Goal: Information Seeking & Learning: Compare options

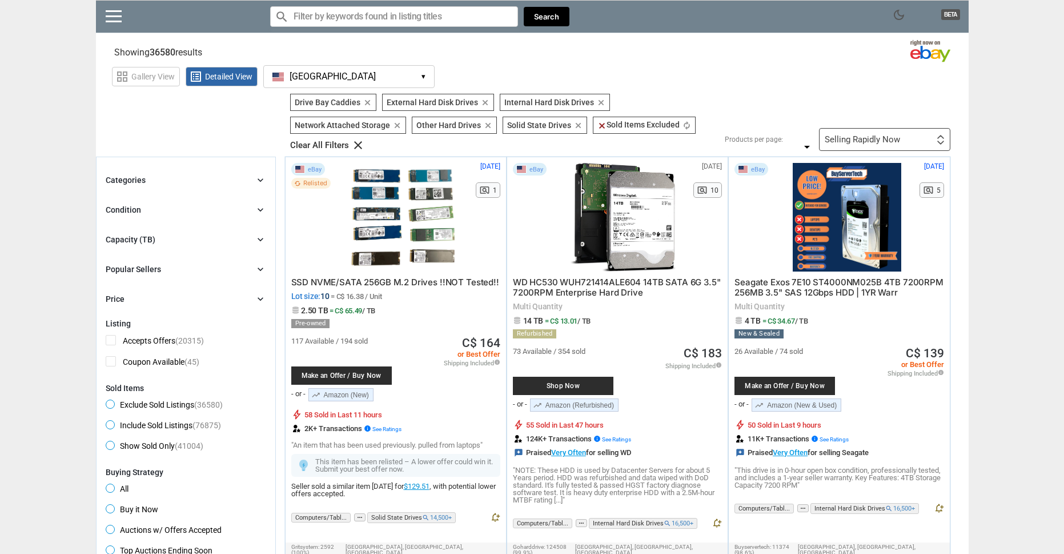
click at [367, 85] on button "[GEOGRAPHIC_DATA] [GEOGRAPHIC_DATA] ▾" at bounding box center [348, 76] width 171 height 23
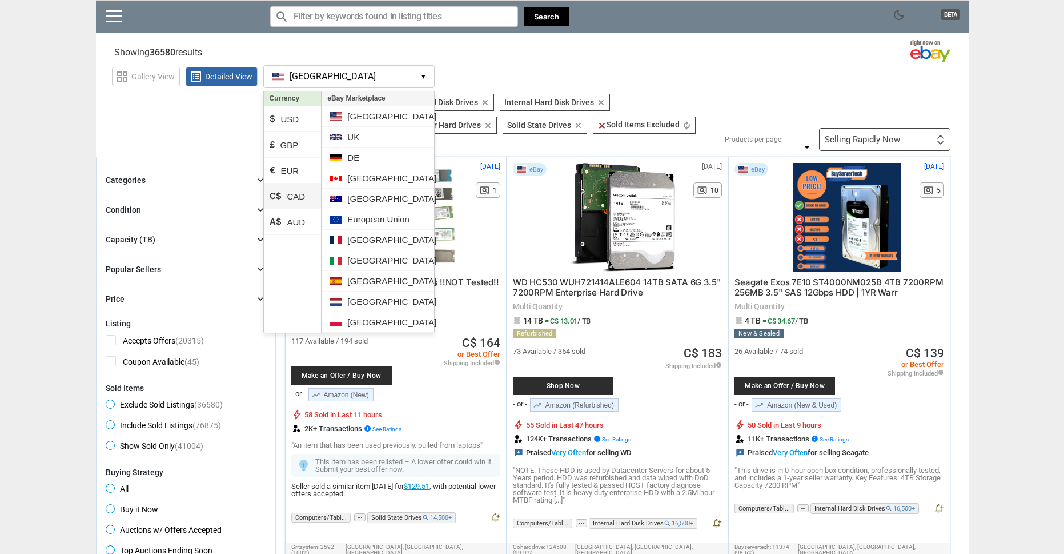
click at [290, 193] on li "C$ CAD" at bounding box center [293, 196] width 58 height 26
click at [515, 52] on section "Showing 36580 results Loading Results .. (53.34%)" at bounding box center [532, 50] width 873 height 22
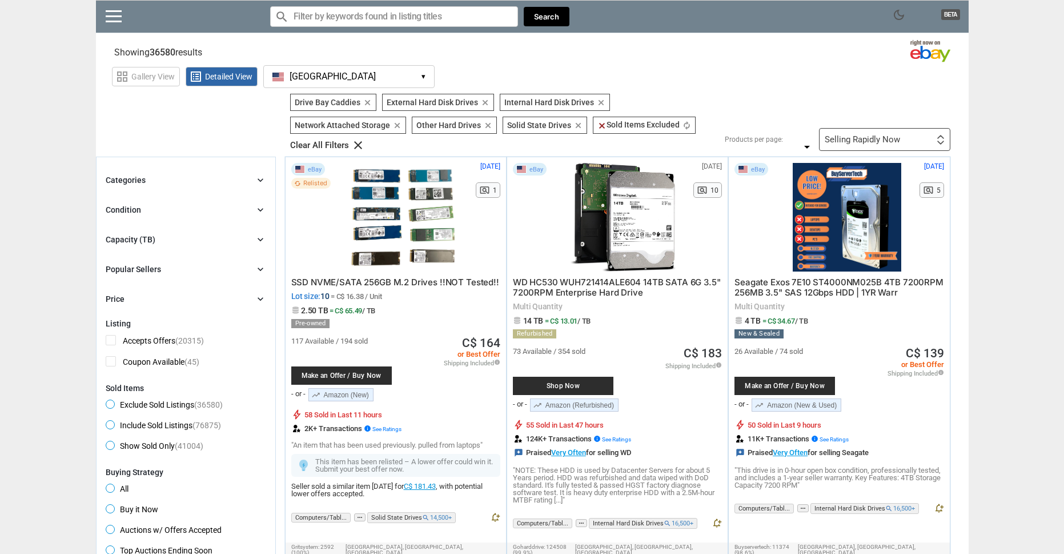
click at [900, 143] on div "Selling Rapidly Now First or Last Chance to Buy Recently Listed Selling Rapidly…" at bounding box center [884, 139] width 131 height 23
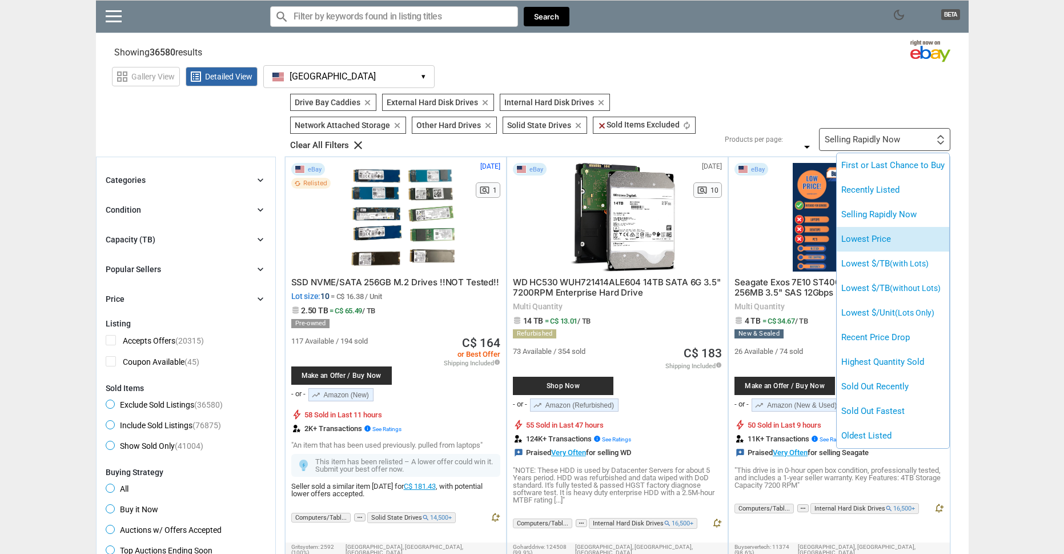
click at [892, 236] on li "Lowest Price" at bounding box center [893, 239] width 113 height 25
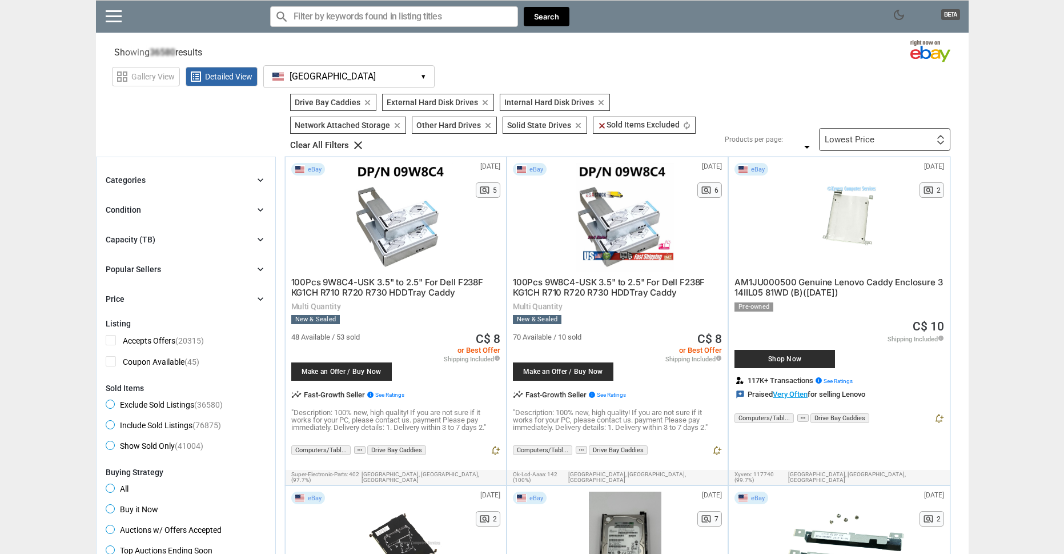
click at [865, 142] on div "Lowest Price" at bounding box center [850, 139] width 50 height 9
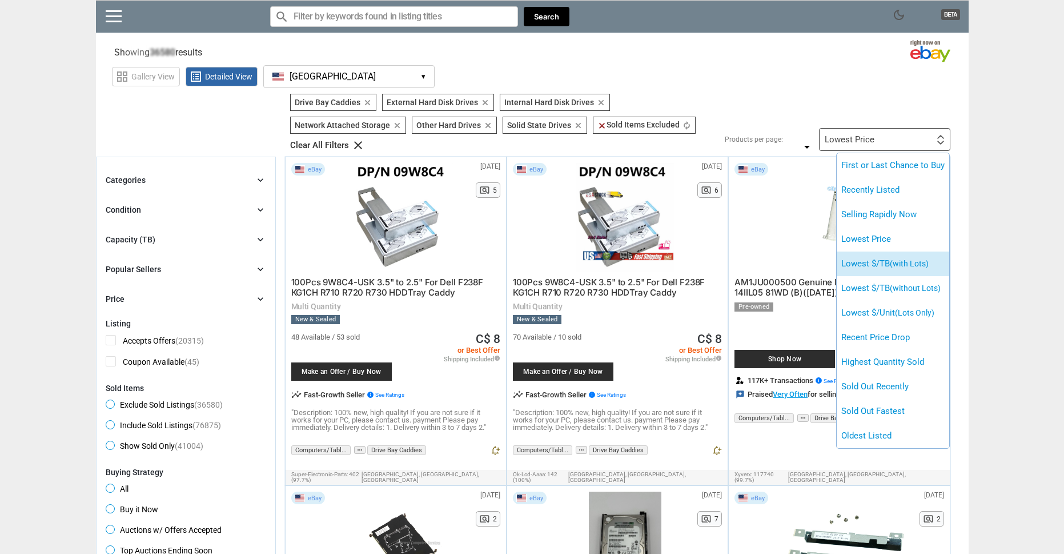
click at [909, 263] on span "(with Lots)" at bounding box center [909, 263] width 39 height 9
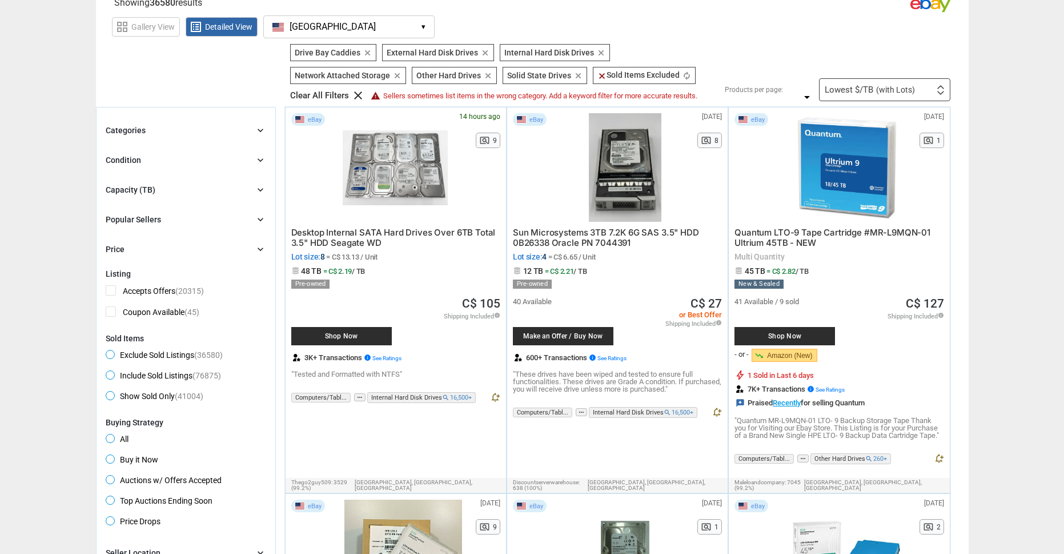
scroll to position [57, 0]
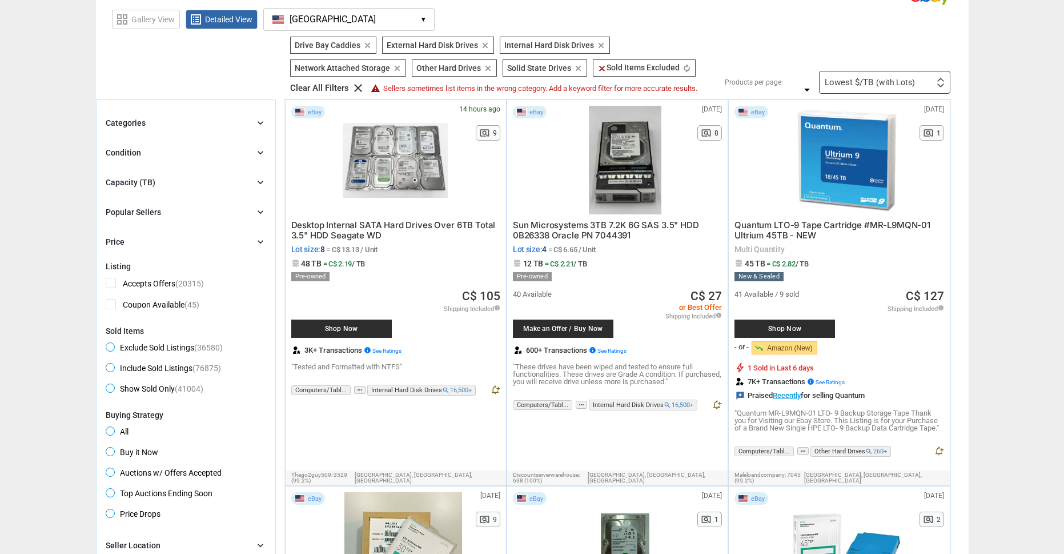
click at [888, 62] on div "Filters 7 [GEOGRAPHIC_DATA] clear External Hard Disk Drives External Hard Disk …" at bounding box center [616, 65] width 669 height 57
click at [896, 82] on span "(with Lots)" at bounding box center [895, 82] width 39 height 8
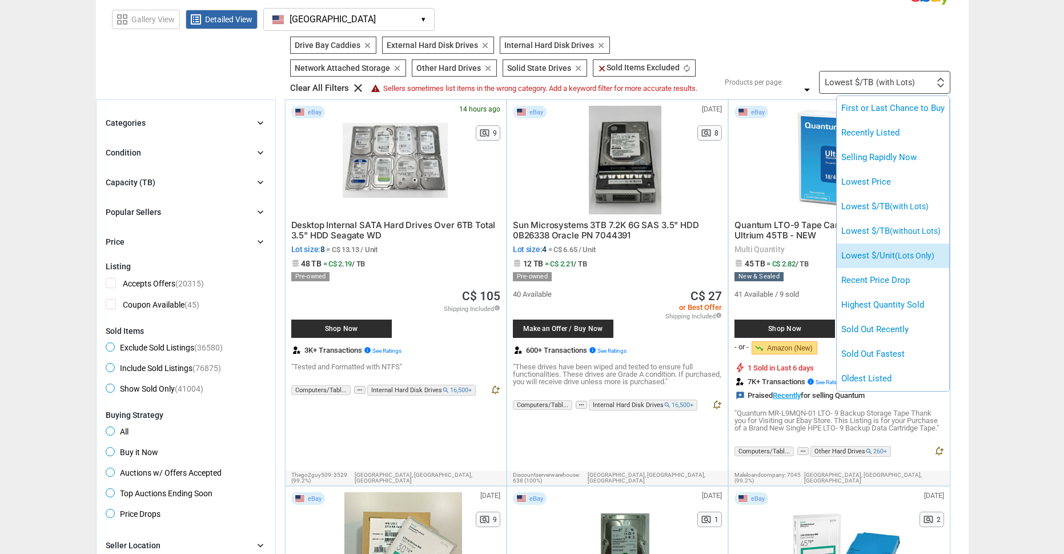
click at [920, 258] on span "(Lots Only)" at bounding box center [914, 255] width 39 height 9
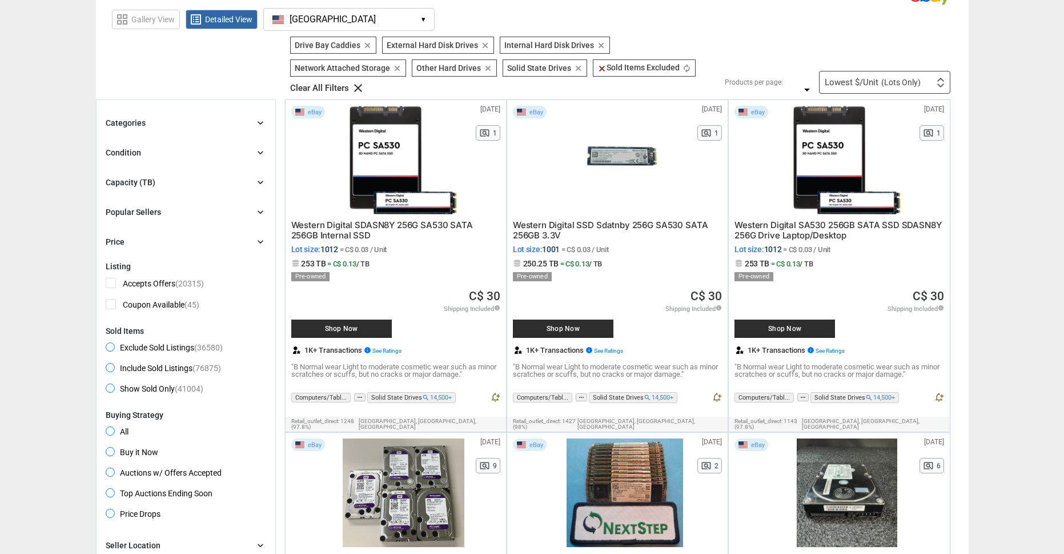
drag, startPoint x: 410, startPoint y: 178, endPoint x: 359, endPoint y: 161, distance: 54.2
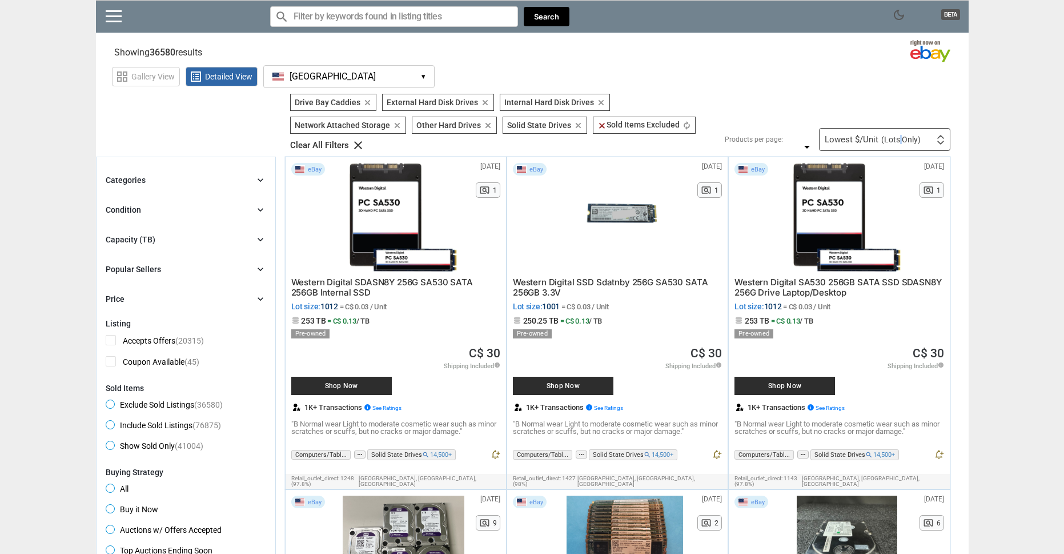
click at [897, 137] on span "(Lots Only)" at bounding box center [900, 139] width 39 height 8
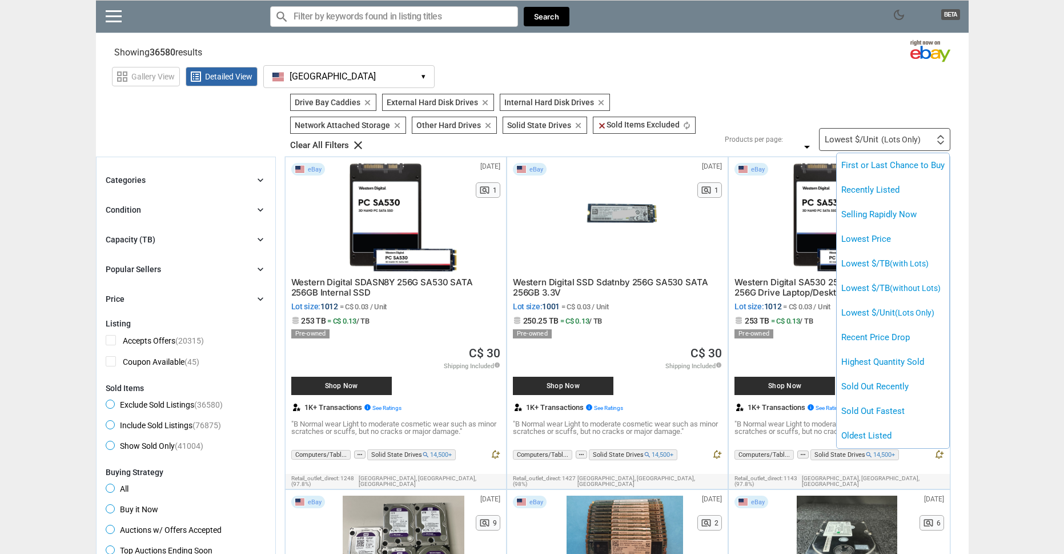
click at [997, 155] on div at bounding box center [532, 277] width 1064 height 554
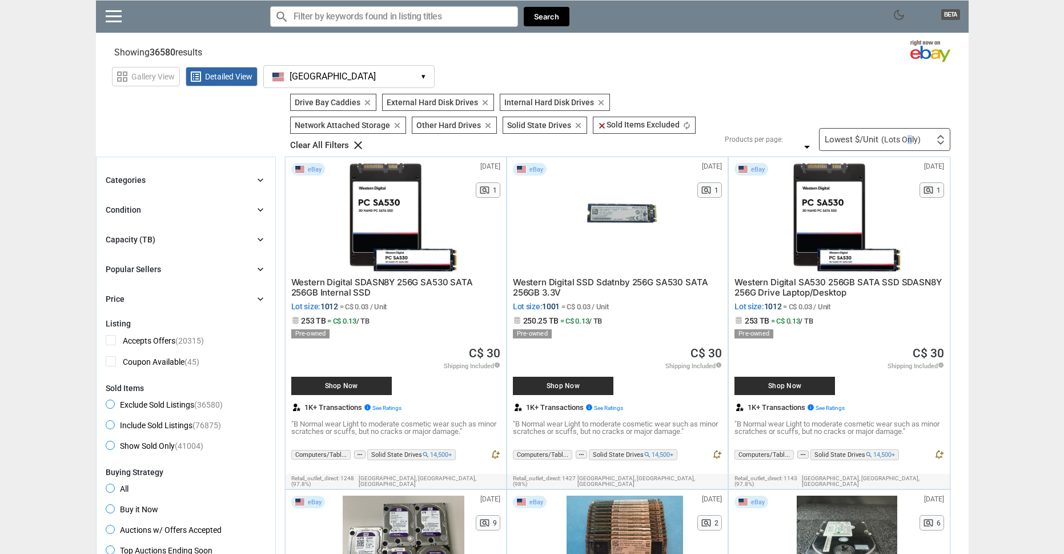
click at [904, 138] on span "(Lots Only)" at bounding box center [900, 139] width 39 height 8
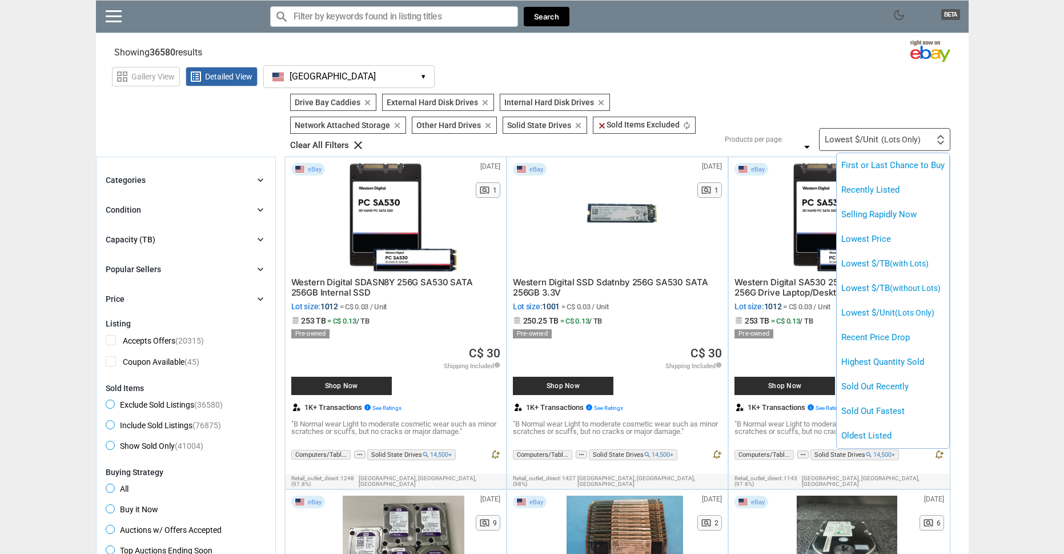
click at [957, 142] on div at bounding box center [532, 277] width 1064 height 554
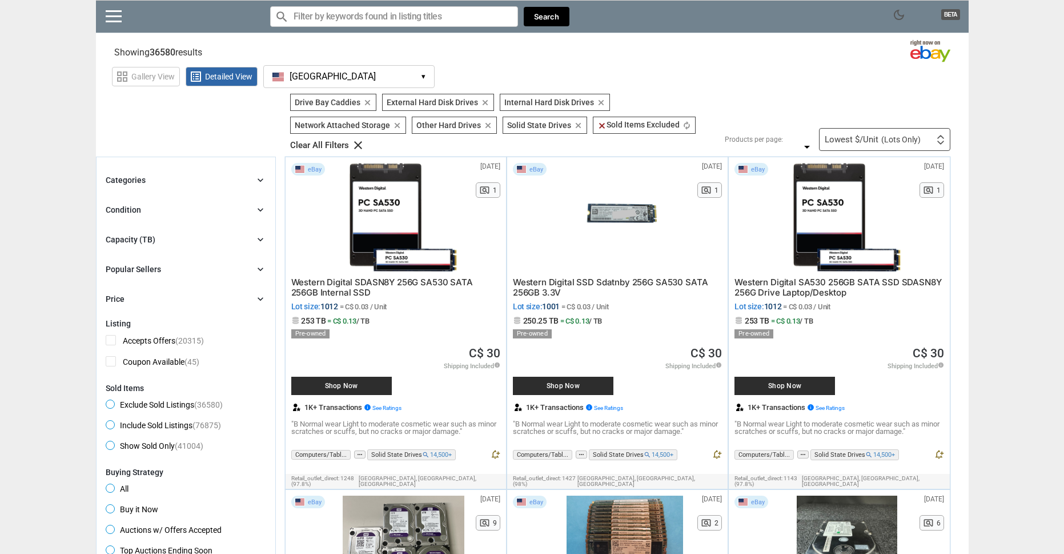
click at [929, 141] on div "Lowest $/Unit (Lots Only) First or Last Chance to Buy Recently Listed Selling R…" at bounding box center [884, 139] width 131 height 23
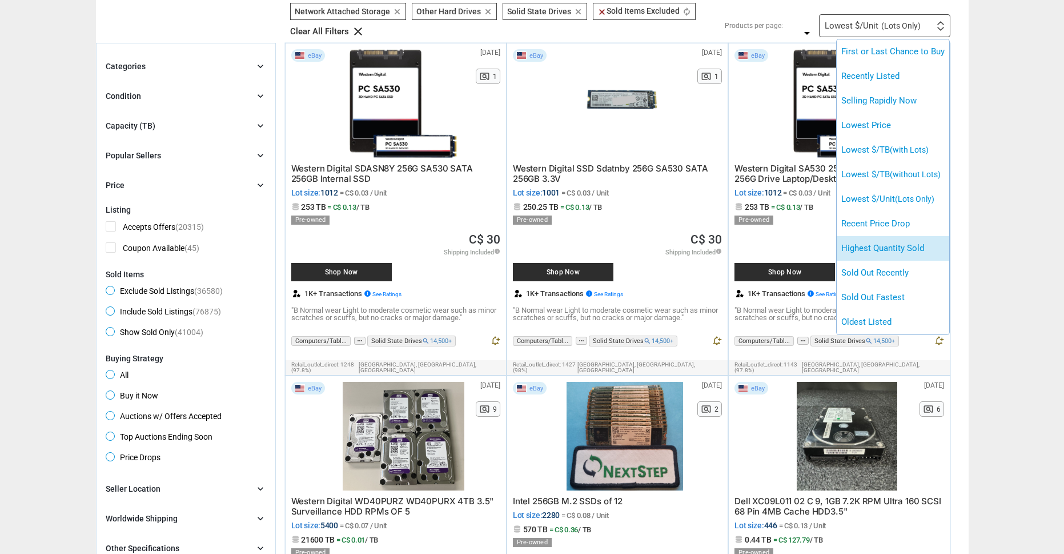
scroll to position [114, 0]
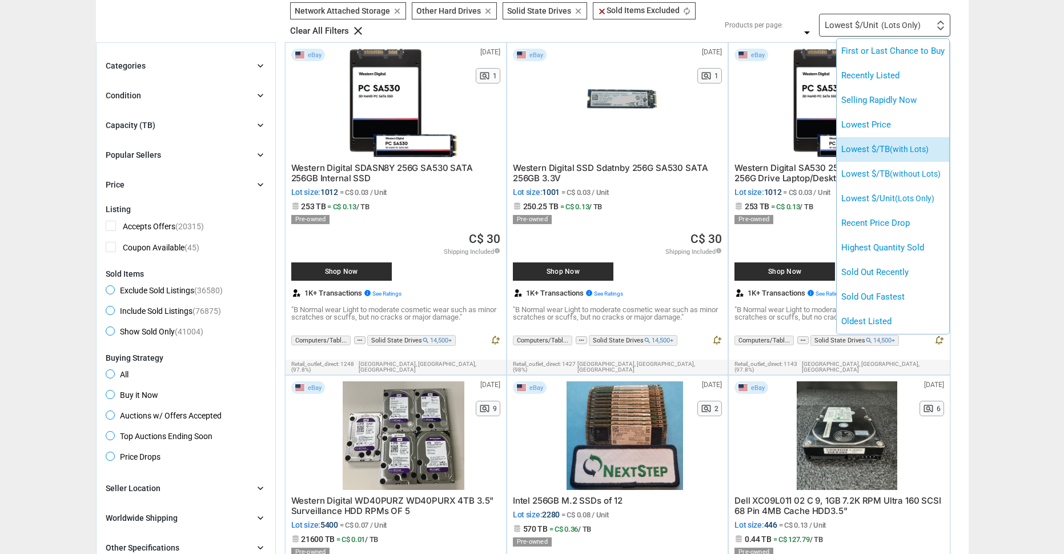
click at [899, 153] on span "(with Lots)" at bounding box center [909, 149] width 39 height 9
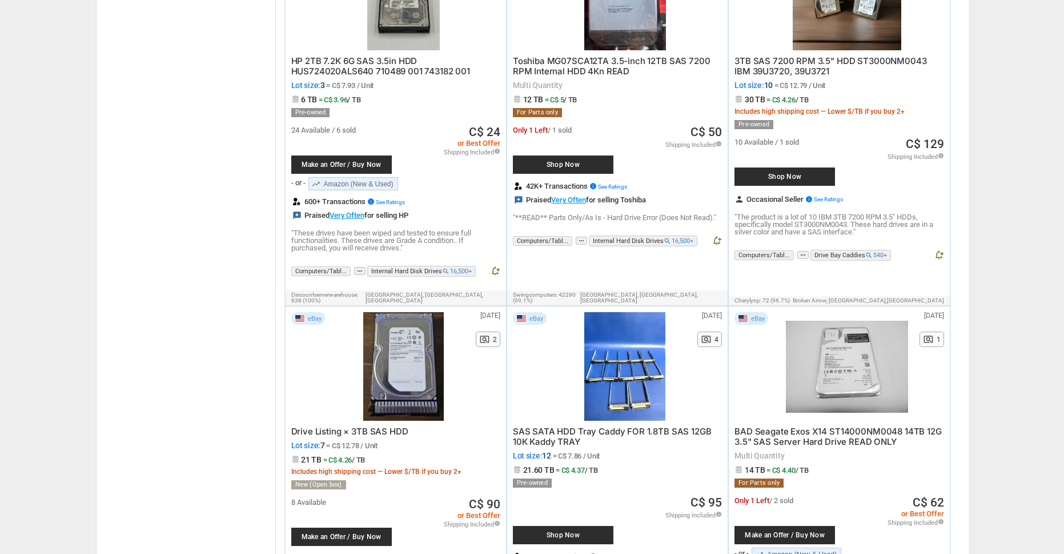
scroll to position [1028, 0]
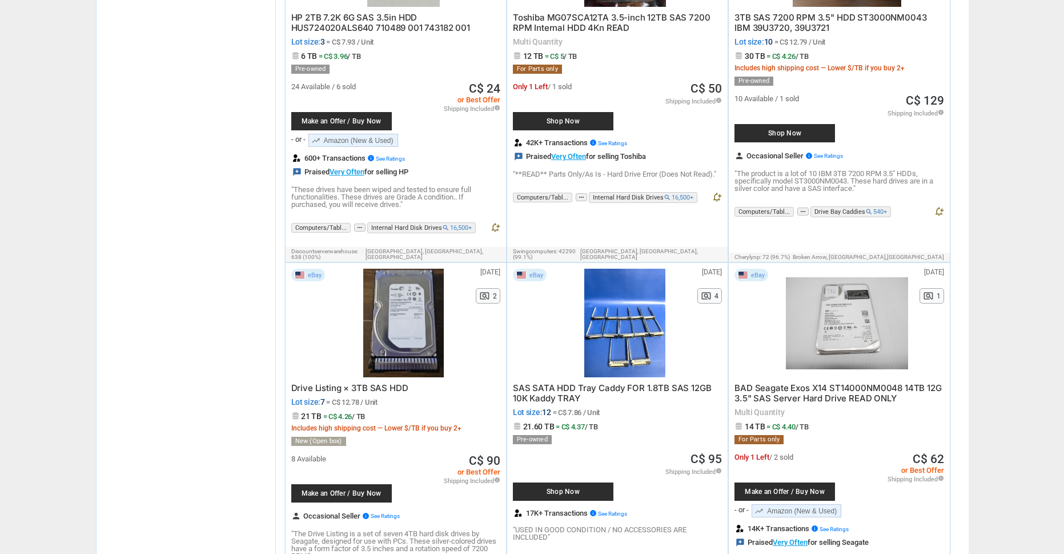
drag, startPoint x: 178, startPoint y: 400, endPoint x: 197, endPoint y: 195, distance: 206.6
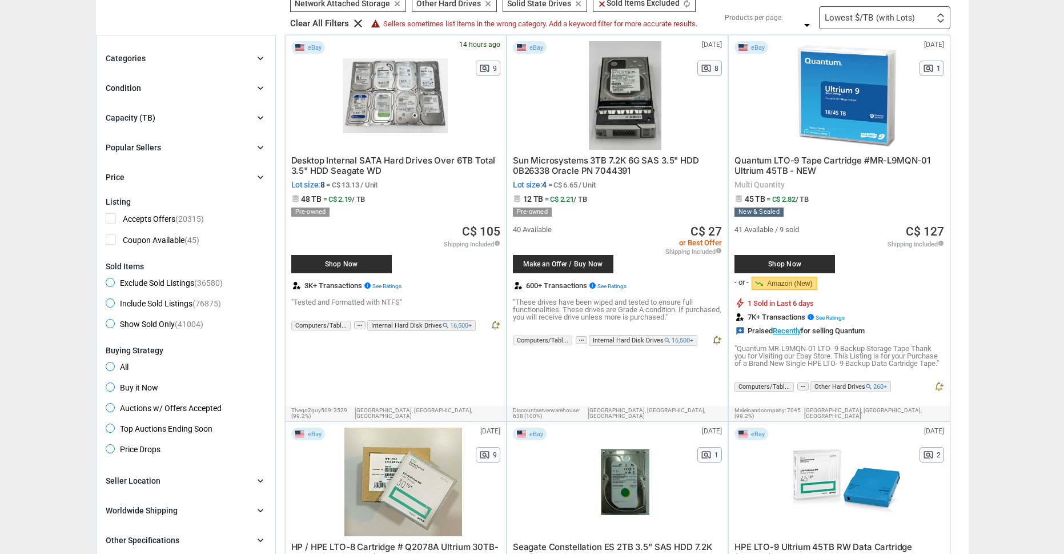
scroll to position [114, 0]
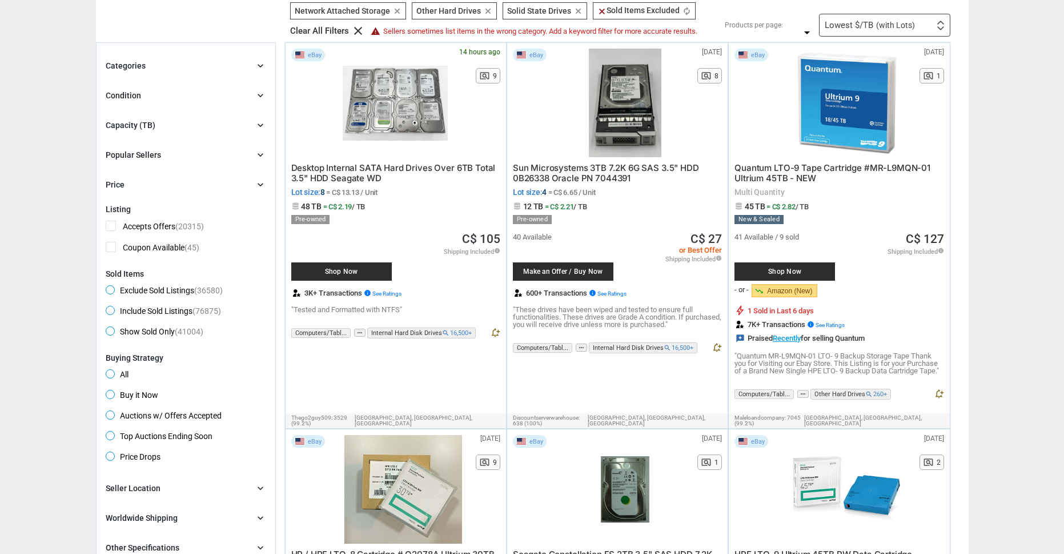
click at [178, 120] on div "Capacity (TB) chevron_right" at bounding box center [186, 125] width 161 height 14
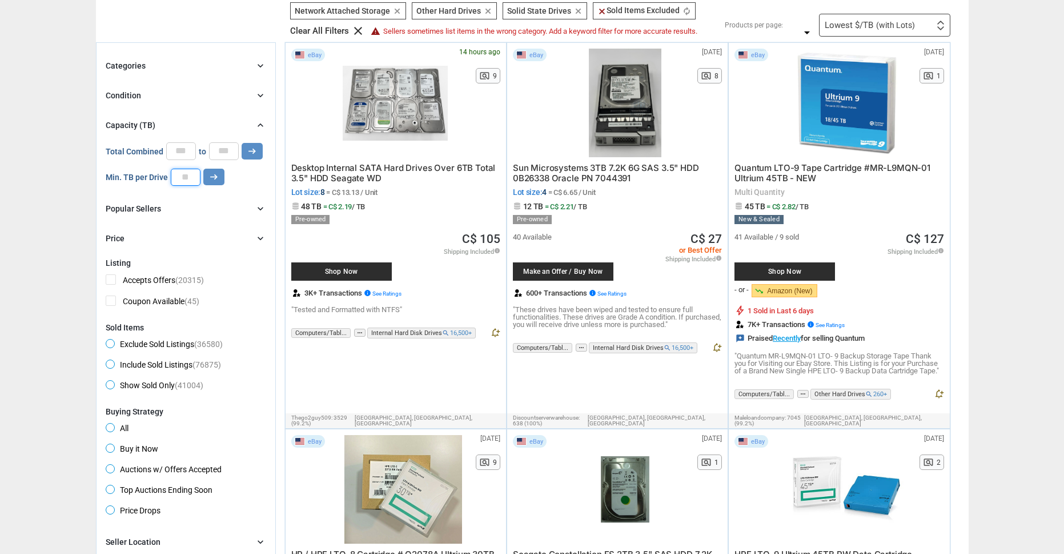
click at [194, 178] on input "number" at bounding box center [186, 177] width 30 height 17
type input "**"
click at [220, 179] on button "arrow_right_alt" at bounding box center [213, 177] width 21 height 17
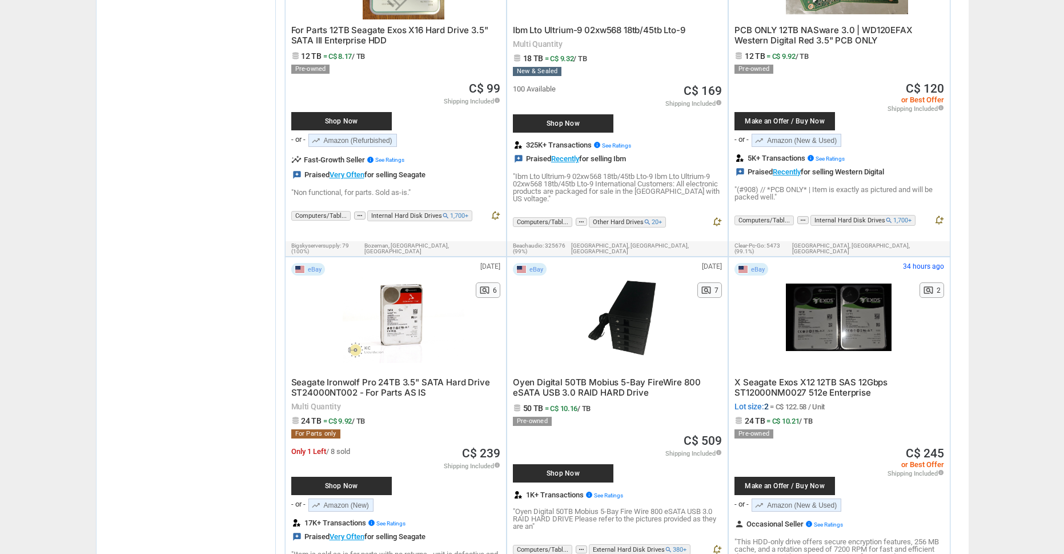
scroll to position [971, 0]
